Goal: Find specific page/section: Find specific page/section

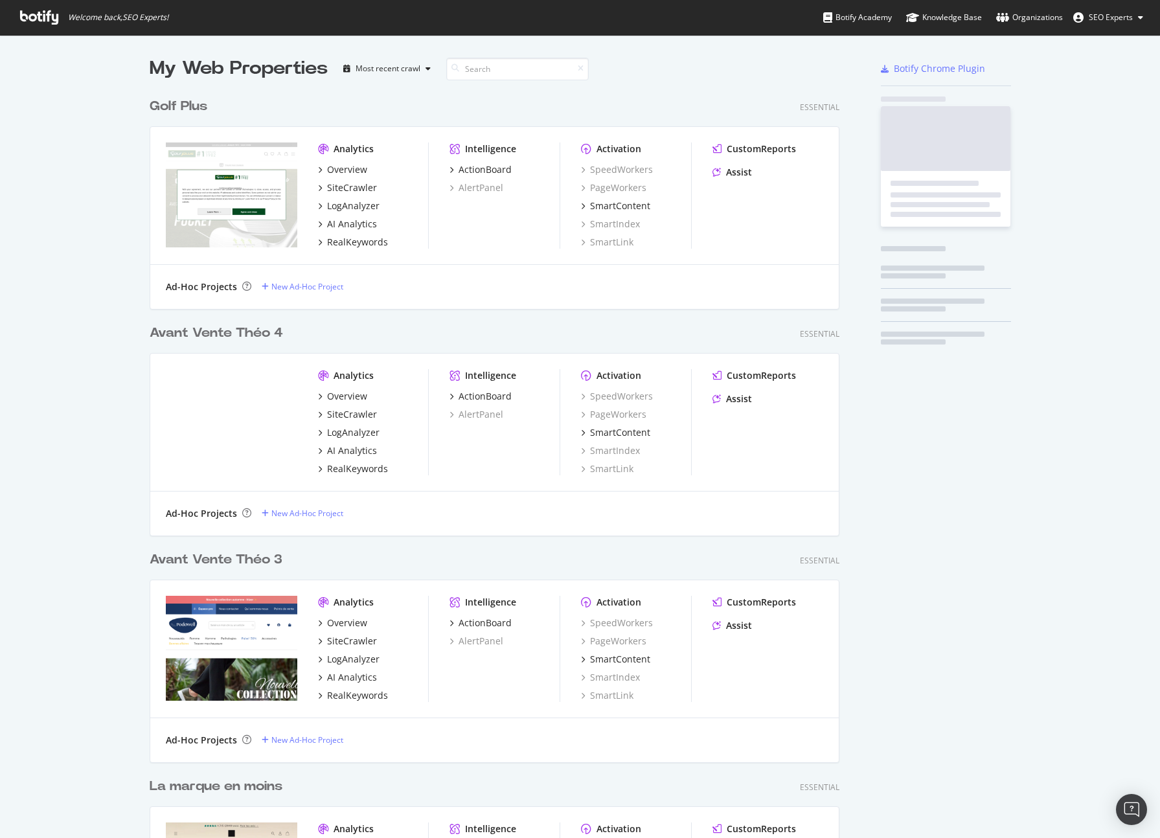
scroll to position [4876, 691]
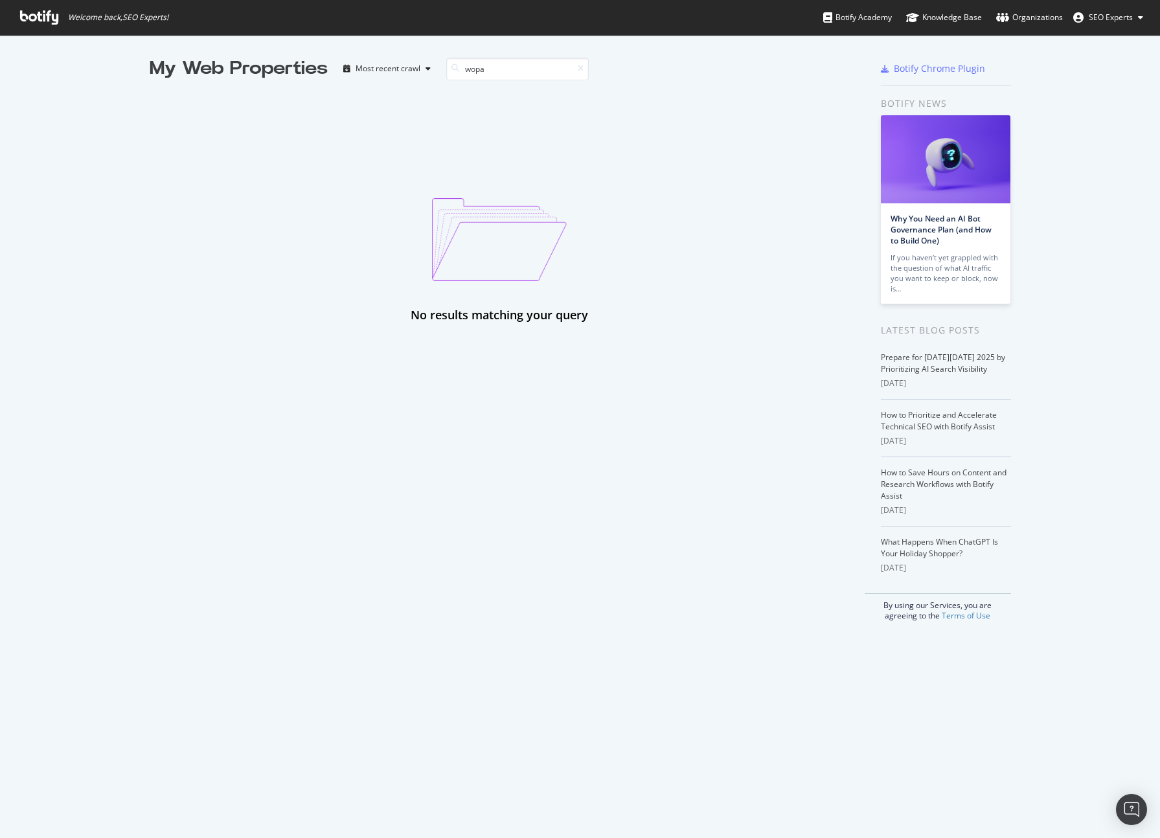
type input "wop"
